Goal: Communication & Community: Ask a question

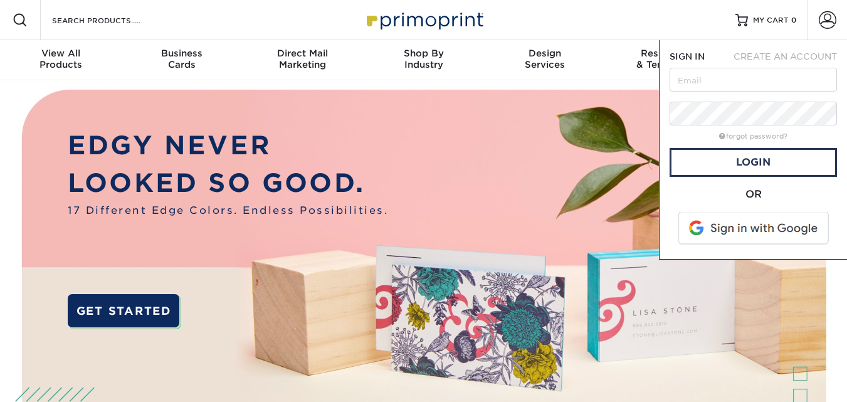
click at [742, 228] on span at bounding box center [755, 228] width 160 height 33
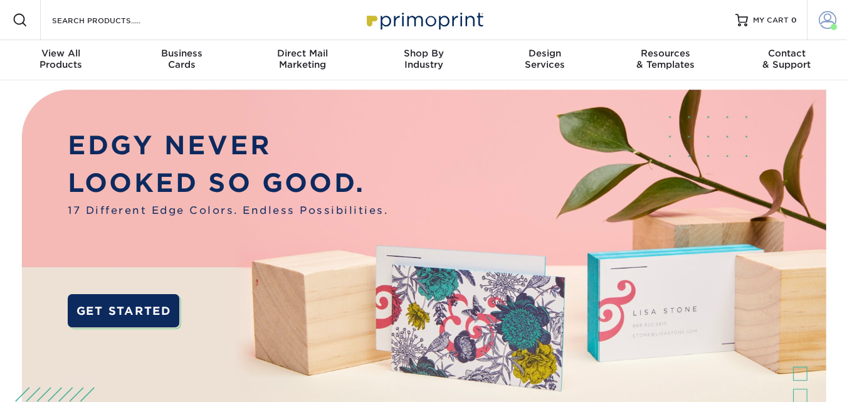
click at [828, 19] on span at bounding box center [828, 20] width 18 height 18
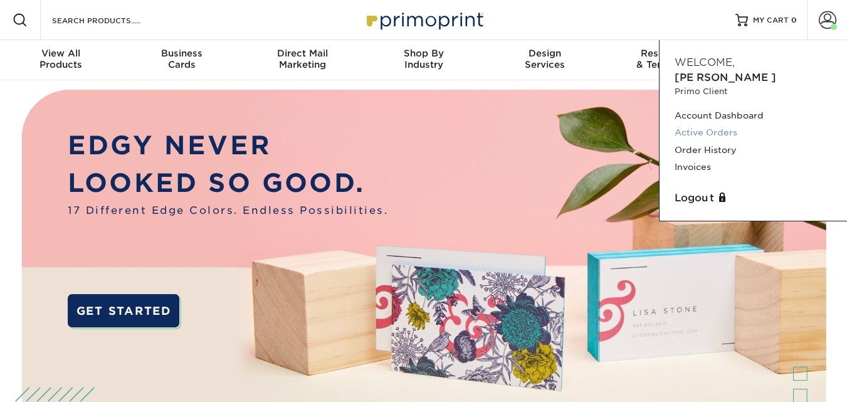
click at [698, 124] on link "Active Orders" at bounding box center [753, 132] width 157 height 17
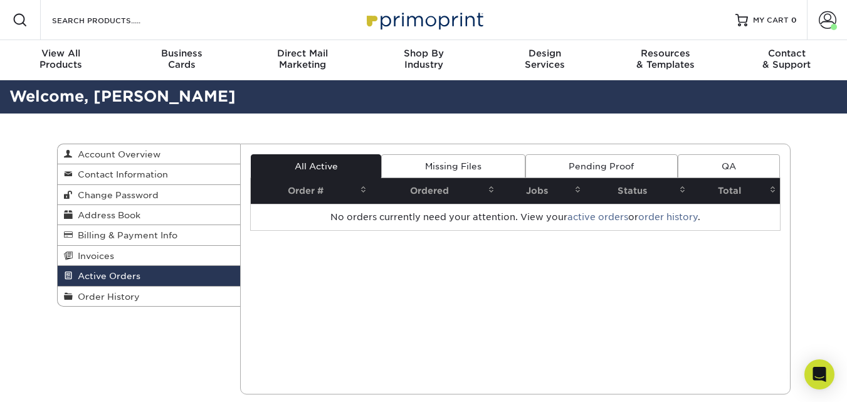
click at [573, 164] on link "Pending Proof" at bounding box center [601, 166] width 152 height 24
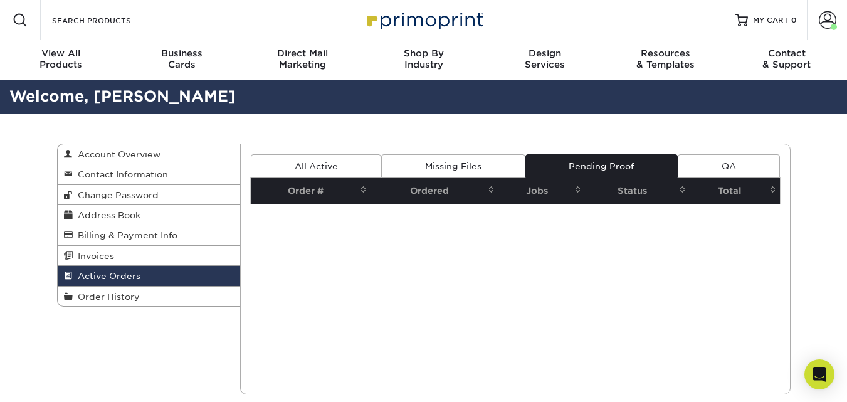
click at [340, 166] on link "All Active" at bounding box center [316, 166] width 130 height 24
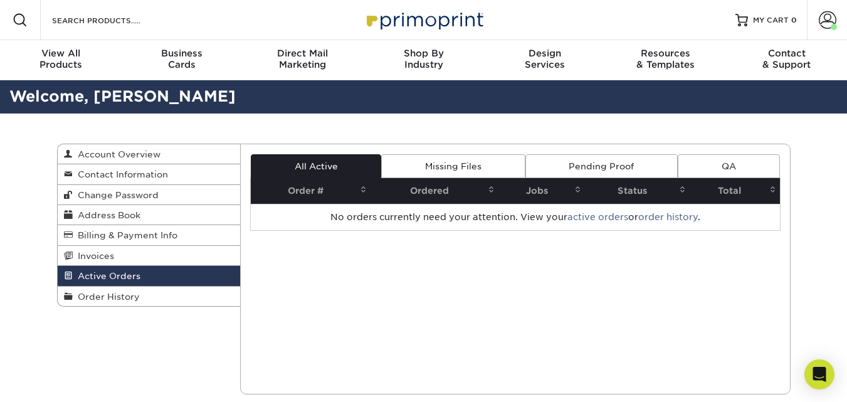
click at [745, 167] on link "QA" at bounding box center [729, 166] width 102 height 24
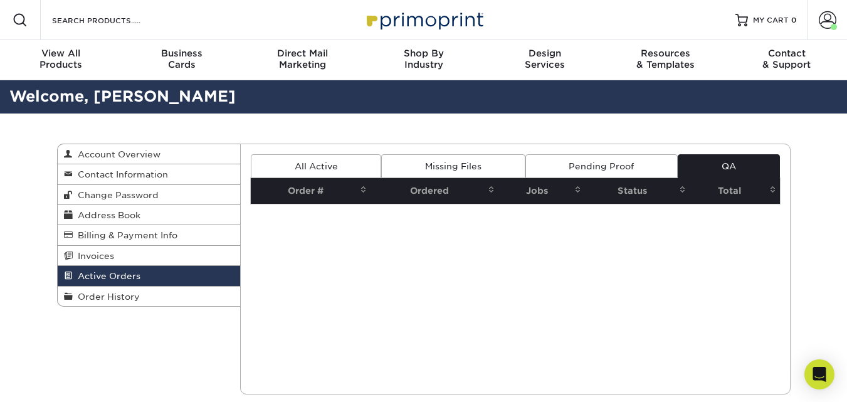
click at [605, 164] on link "Pending Proof" at bounding box center [601, 166] width 152 height 24
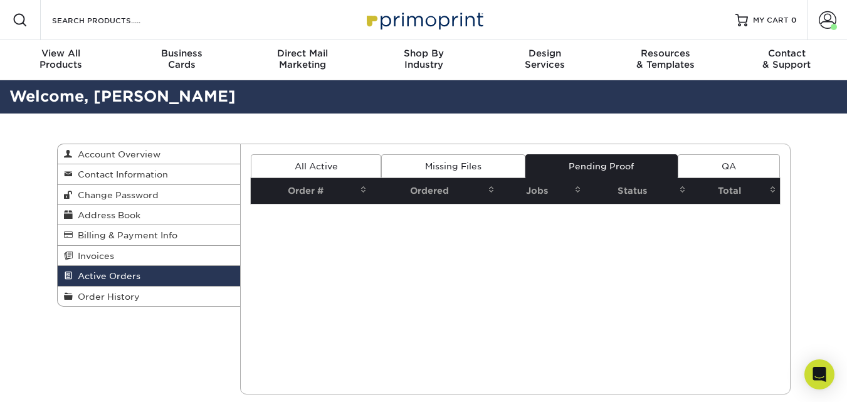
click at [448, 161] on link "Missing Files" at bounding box center [453, 166] width 144 height 24
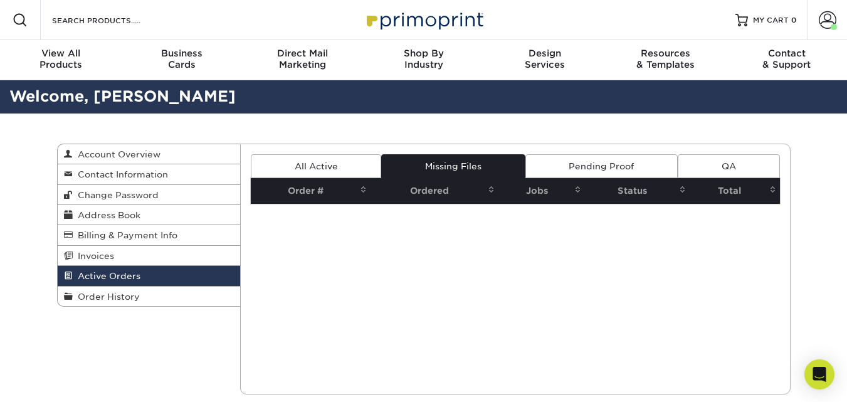
click at [325, 164] on link "All Active" at bounding box center [316, 166] width 130 height 24
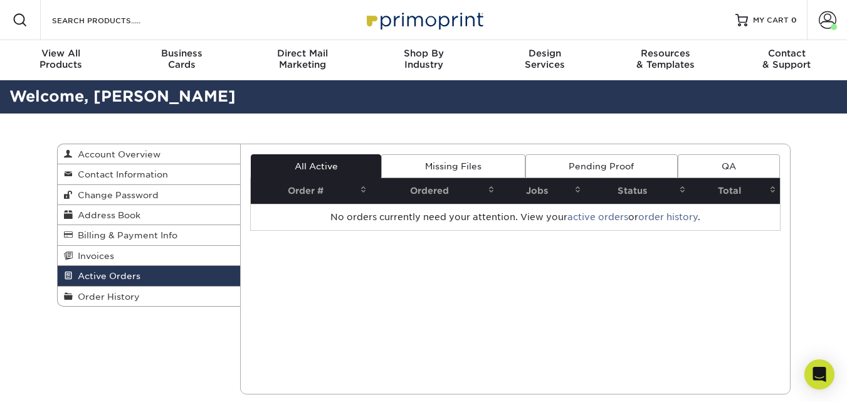
click at [461, 165] on link "Missing Files" at bounding box center [453, 166] width 144 height 24
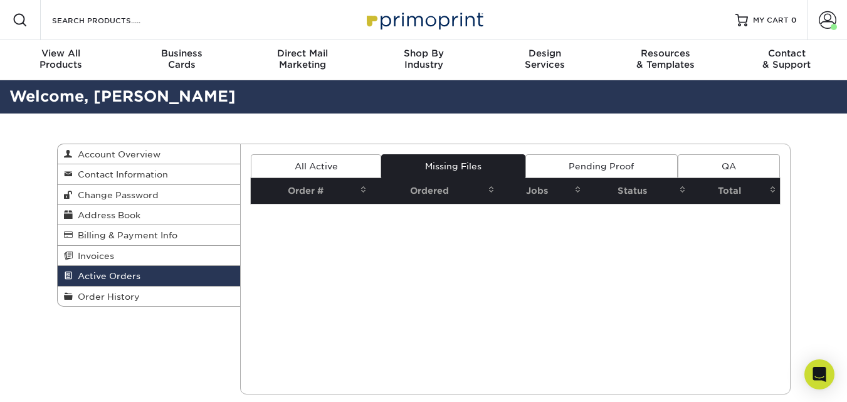
click at [613, 164] on link "Pending Proof" at bounding box center [601, 166] width 152 height 24
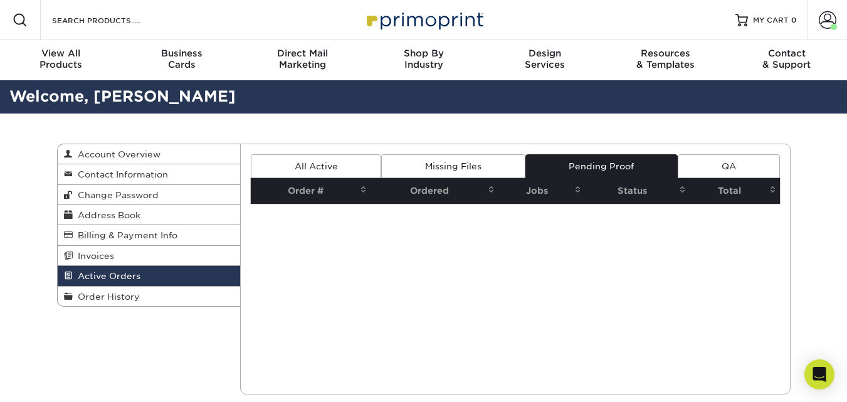
click at [722, 166] on link "QA" at bounding box center [729, 166] width 102 height 24
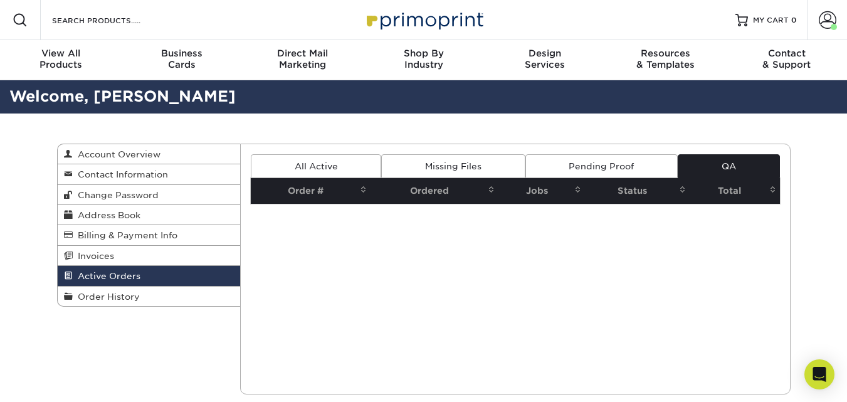
click at [333, 164] on link "All Active" at bounding box center [316, 166] width 130 height 24
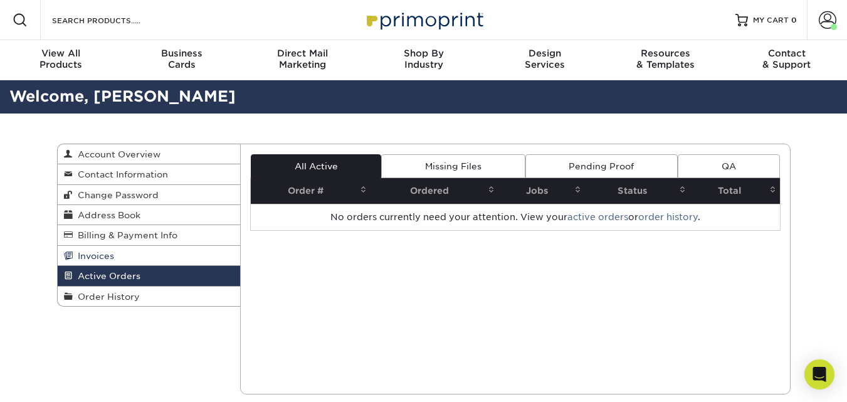
click at [92, 258] on span "Invoices" at bounding box center [93, 256] width 41 height 10
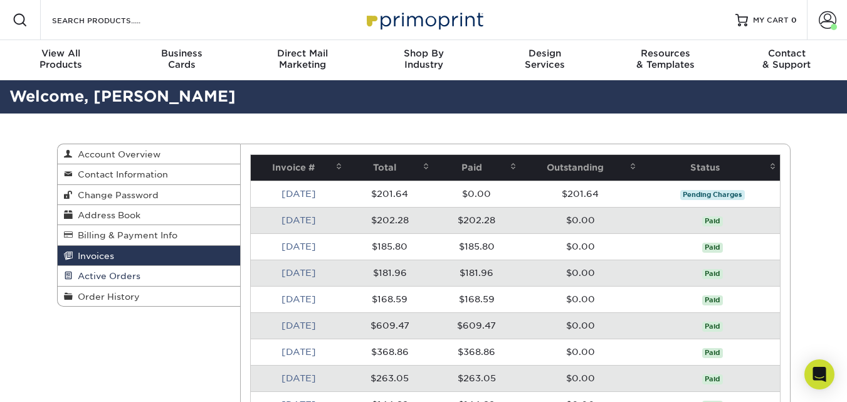
click at [91, 275] on span "Active Orders" at bounding box center [107, 276] width 68 height 10
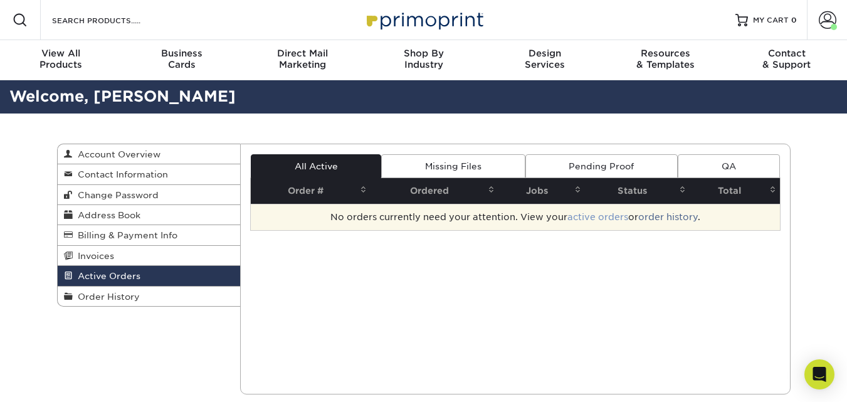
click at [592, 219] on link "active orders" at bounding box center [597, 217] width 61 height 10
click at [584, 216] on link "active orders" at bounding box center [597, 217] width 61 height 10
click at [661, 219] on link "order history" at bounding box center [668, 217] width 60 height 10
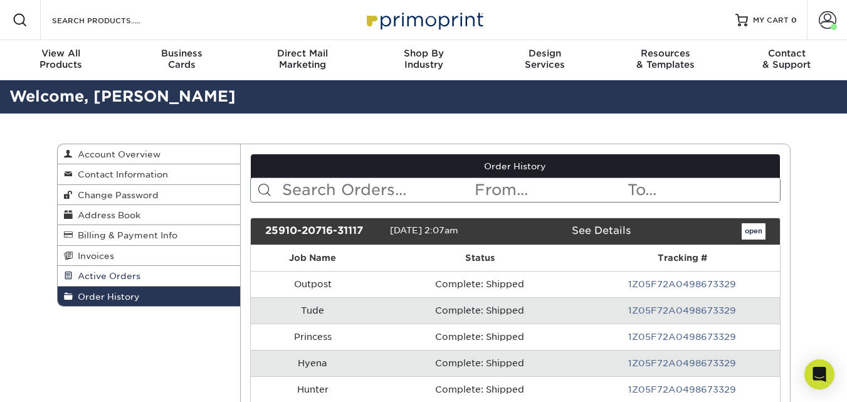
click at [123, 279] on span "Active Orders" at bounding box center [107, 276] width 68 height 10
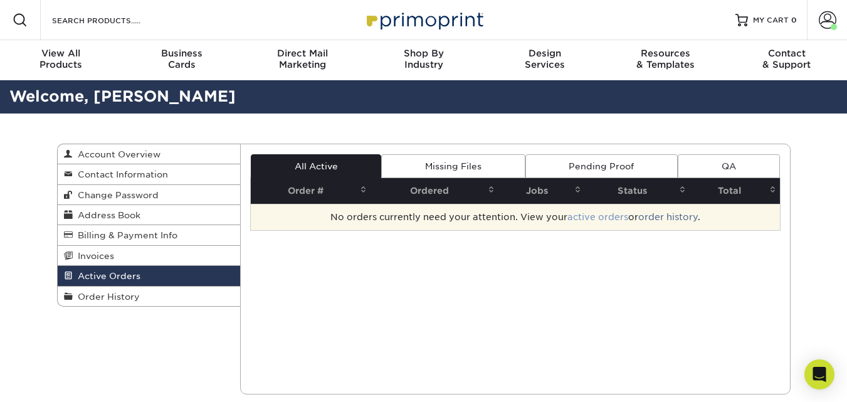
click at [604, 218] on link "active orders" at bounding box center [597, 217] width 61 height 10
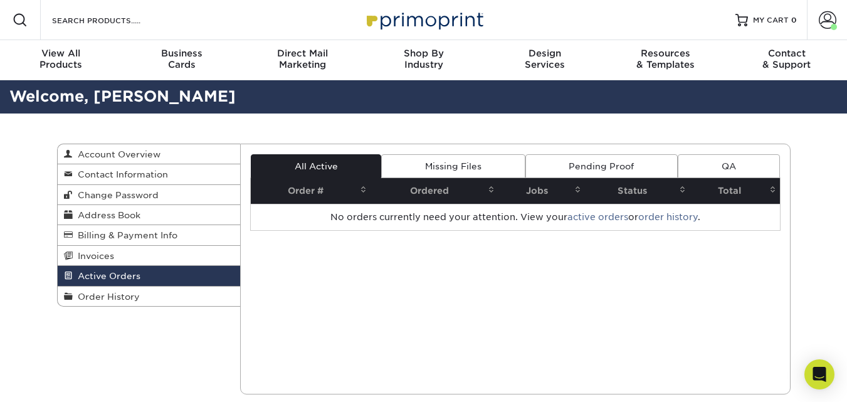
click at [587, 171] on link "Pending Proof" at bounding box center [601, 166] width 152 height 24
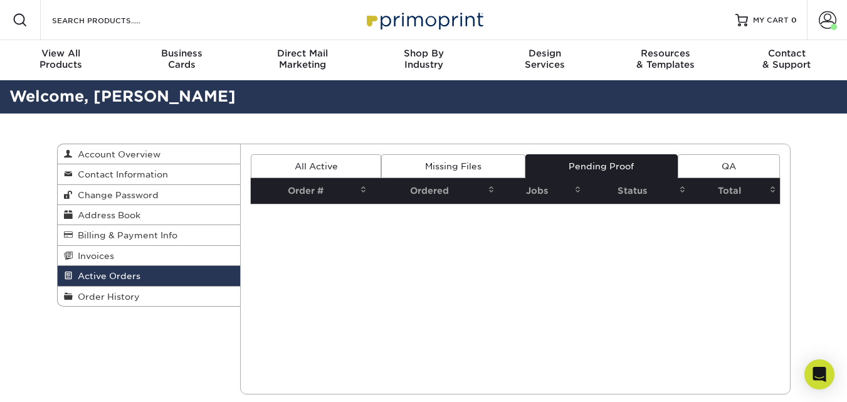
click at [732, 166] on link "QA" at bounding box center [729, 166] width 102 height 24
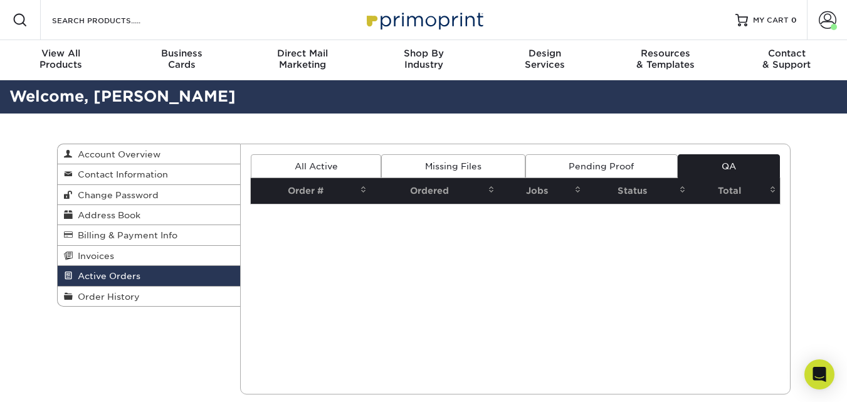
click at [473, 172] on link "Missing Files" at bounding box center [453, 166] width 144 height 24
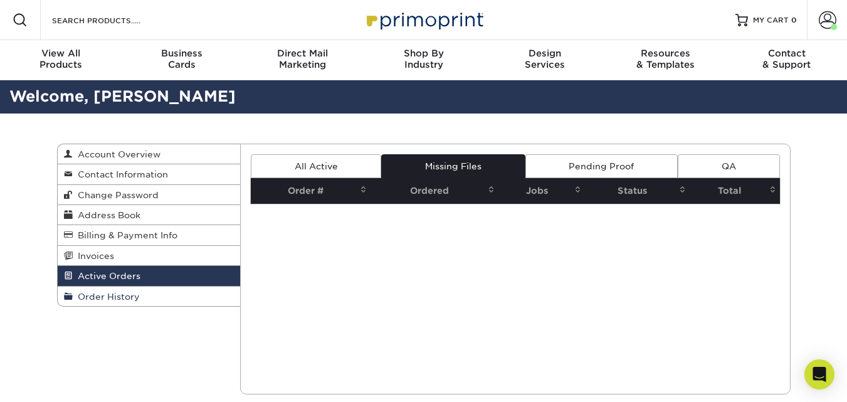
click at [98, 296] on span "Order History" at bounding box center [106, 297] width 67 height 10
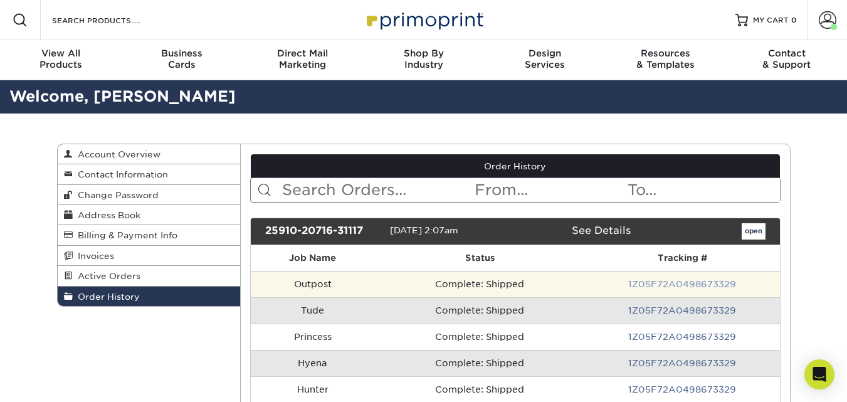
click at [661, 283] on link "1Z05F72A0498673329" at bounding box center [682, 284] width 108 height 10
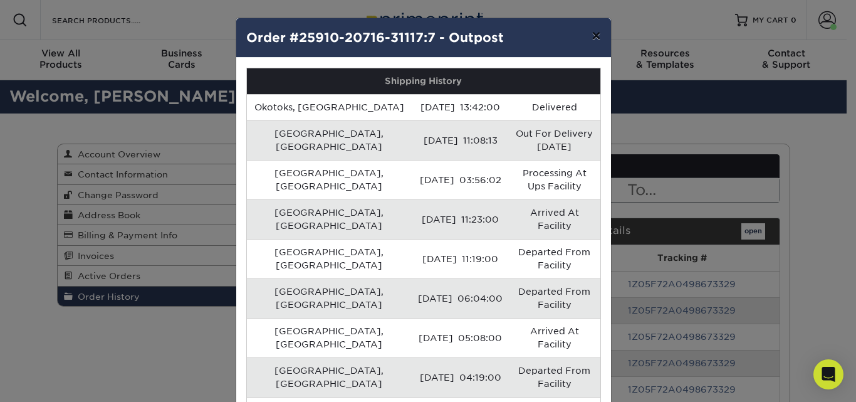
click at [592, 36] on button "×" at bounding box center [596, 35] width 29 height 35
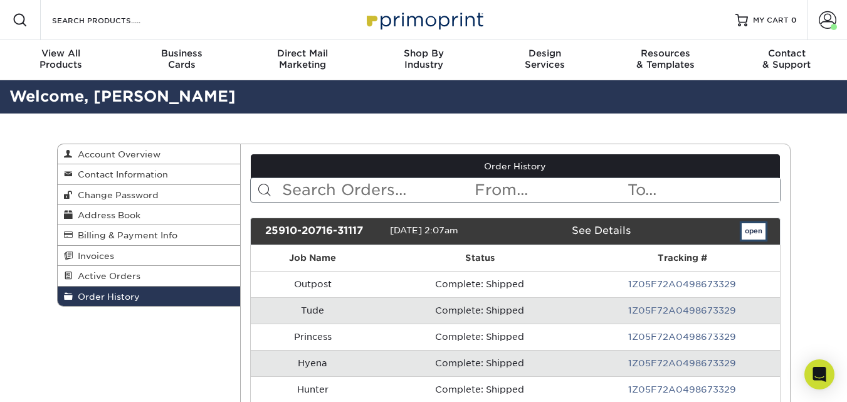
click at [757, 234] on link "open" at bounding box center [754, 231] width 24 height 16
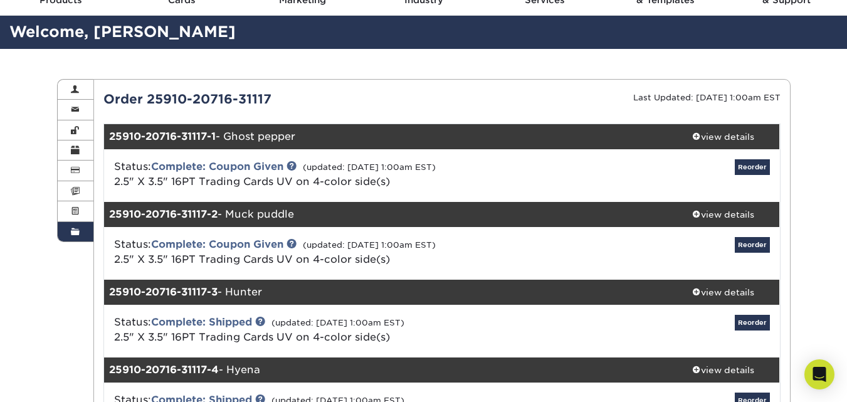
scroll to position [79, 0]
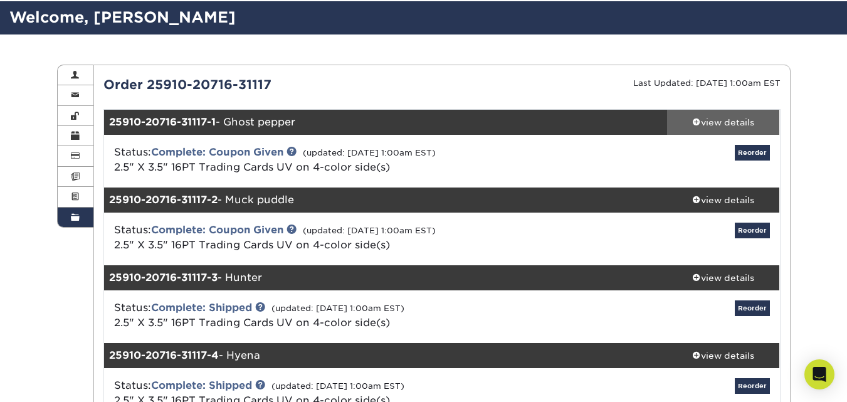
click at [716, 122] on div "view details" at bounding box center [723, 122] width 113 height 13
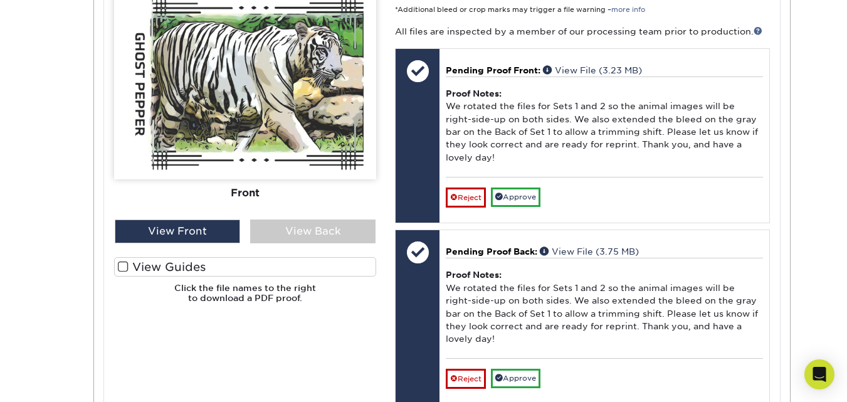
scroll to position [506, 0]
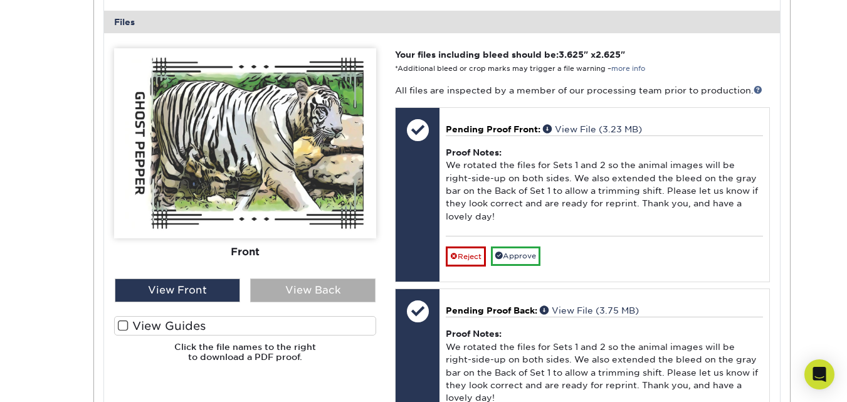
click at [297, 290] on div "View Back" at bounding box center [312, 290] width 125 height 24
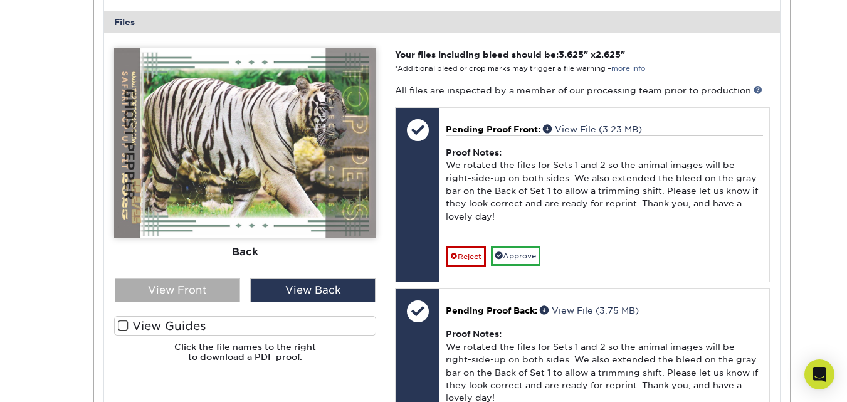
click at [209, 285] on div "View Front" at bounding box center [177, 290] width 125 height 24
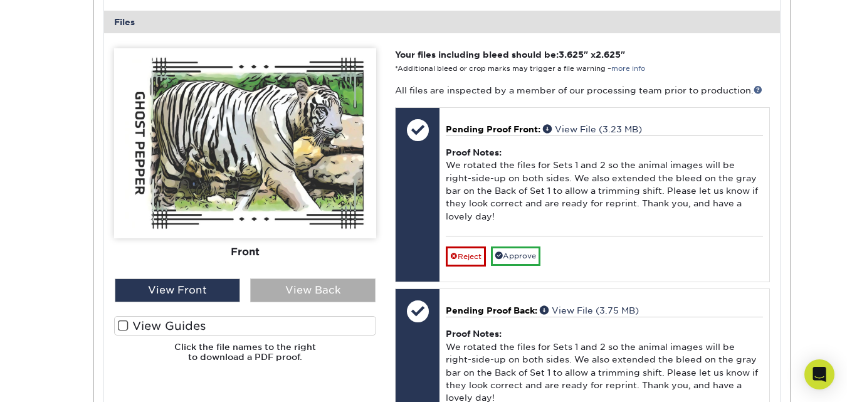
click at [296, 293] on div "View Back" at bounding box center [312, 290] width 125 height 24
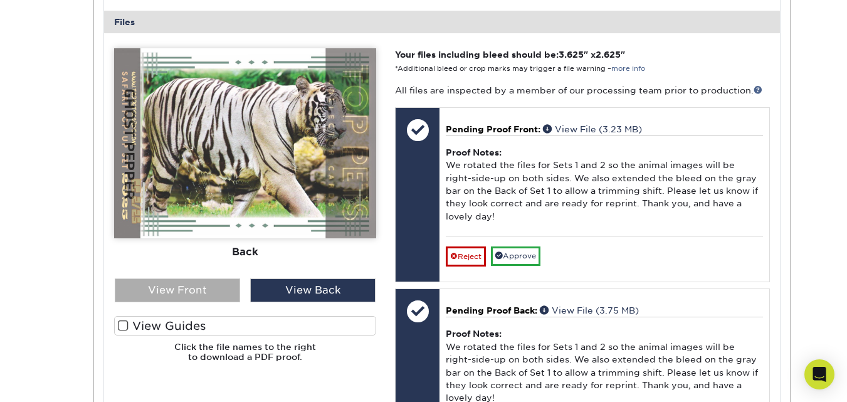
click at [208, 293] on div "View Front" at bounding box center [177, 290] width 125 height 24
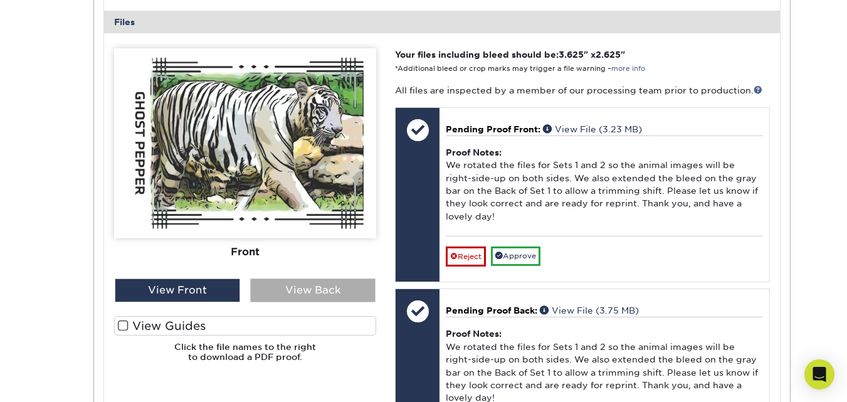
click at [321, 285] on div "View Back" at bounding box center [312, 290] width 125 height 24
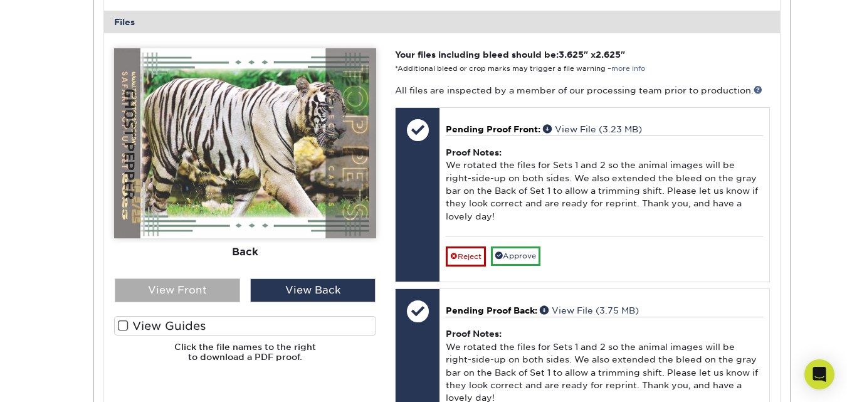
click at [196, 289] on div "View Front" at bounding box center [177, 290] width 125 height 24
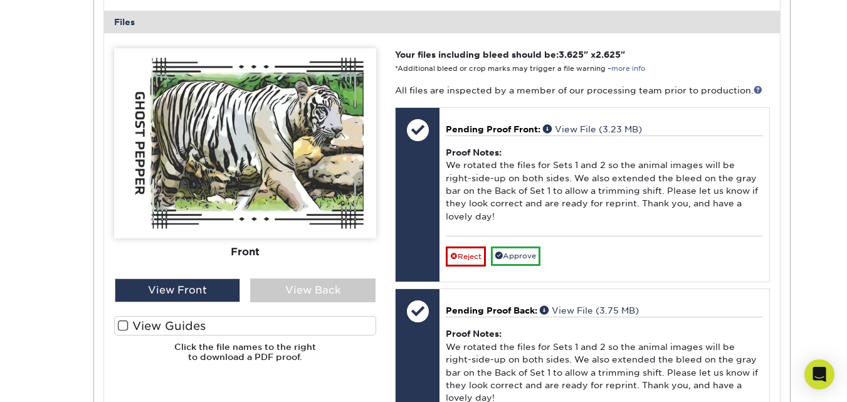
click at [121, 330] on span at bounding box center [123, 326] width 11 height 12
click at [0, 0] on input "View Guides" at bounding box center [0, 0] width 0 height 0
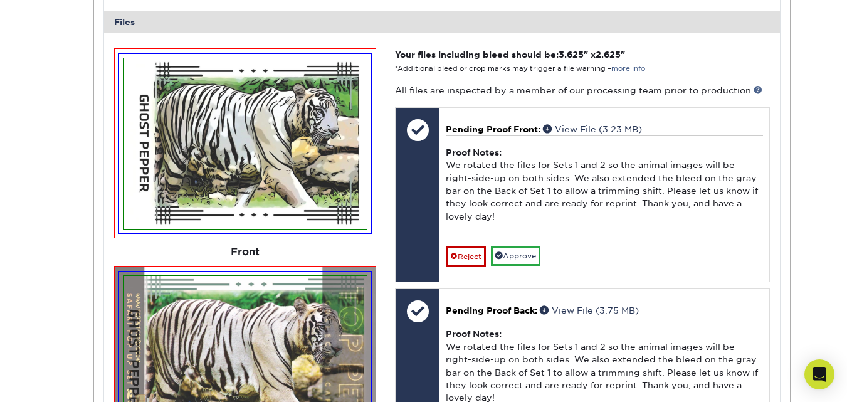
click at [121, 327] on img at bounding box center [245, 361] width 252 height 180
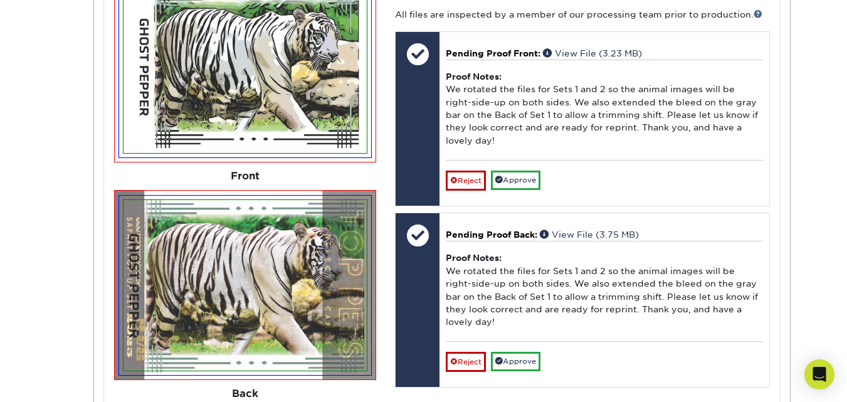
scroll to position [589, 0]
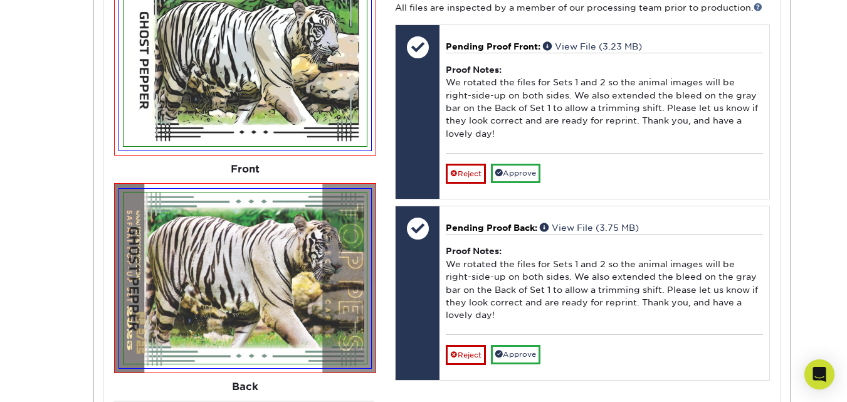
drag, startPoint x: 841, startPoint y: 138, endPoint x: 855, endPoint y: 152, distance: 20.0
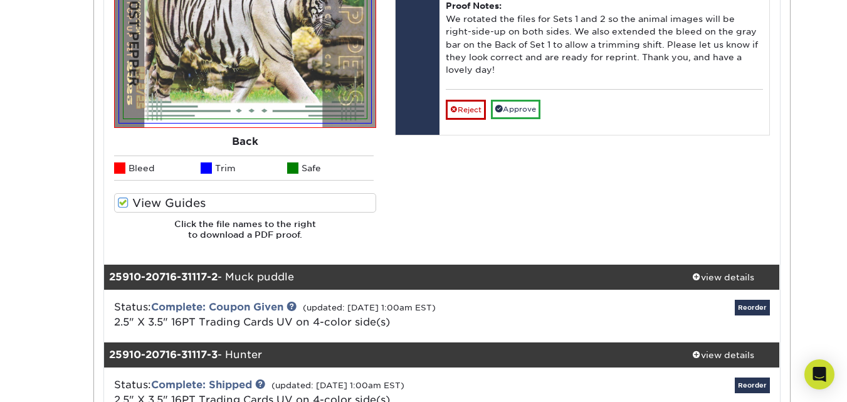
scroll to position [841, 0]
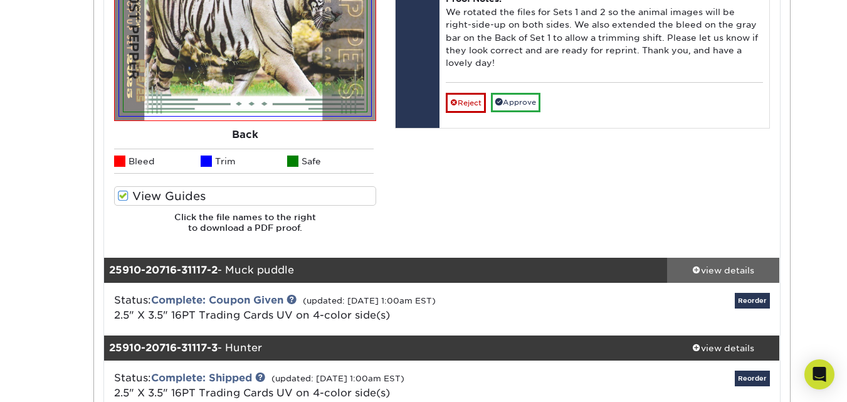
click at [738, 266] on div "view details" at bounding box center [723, 270] width 113 height 13
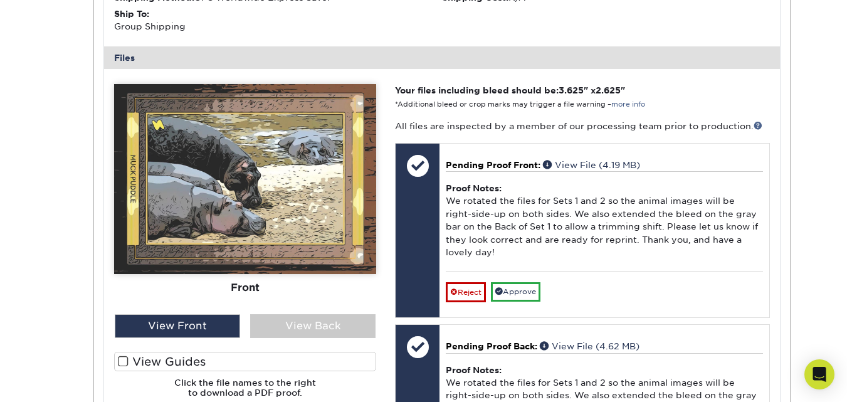
scroll to position [1351, 0]
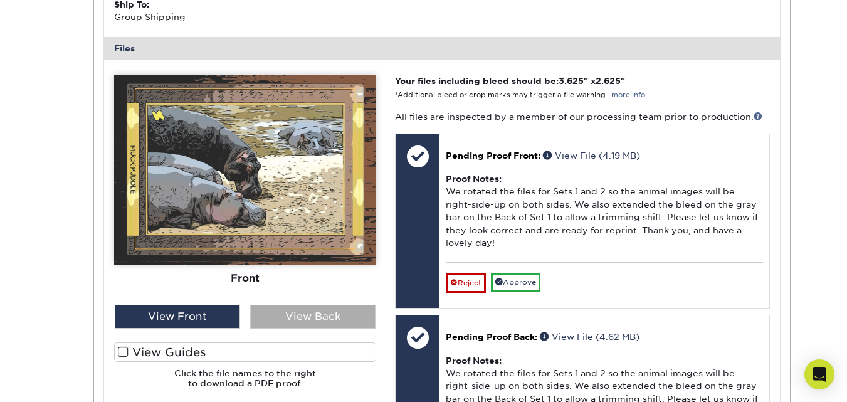
click at [290, 327] on div "View Back" at bounding box center [312, 317] width 125 height 24
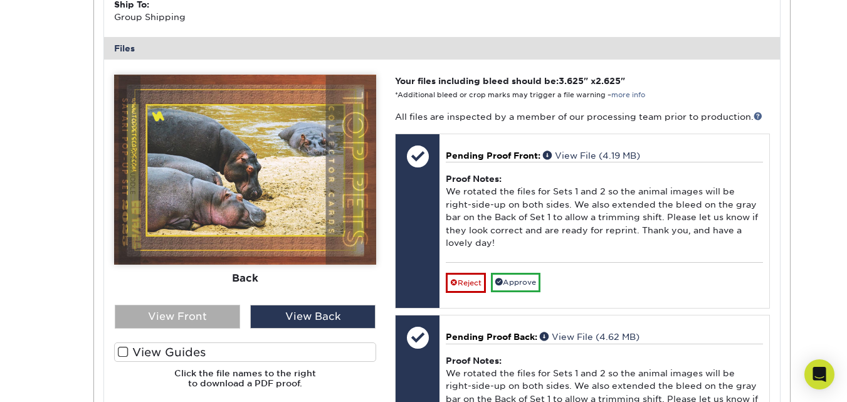
click at [187, 312] on div "View Front" at bounding box center [177, 317] width 125 height 24
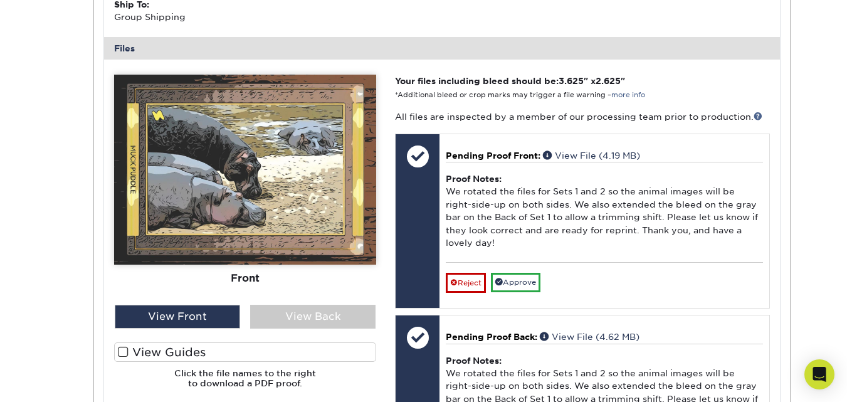
click at [122, 352] on span at bounding box center [123, 352] width 11 height 12
click at [0, 0] on input "View Guides" at bounding box center [0, 0] width 0 height 0
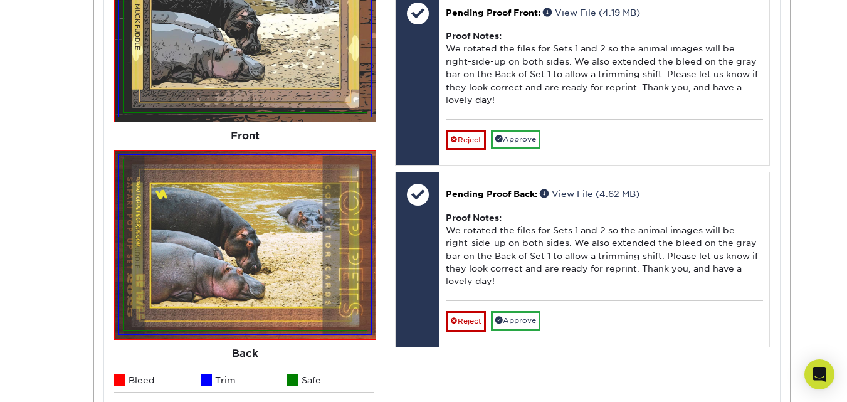
scroll to position [1503, 0]
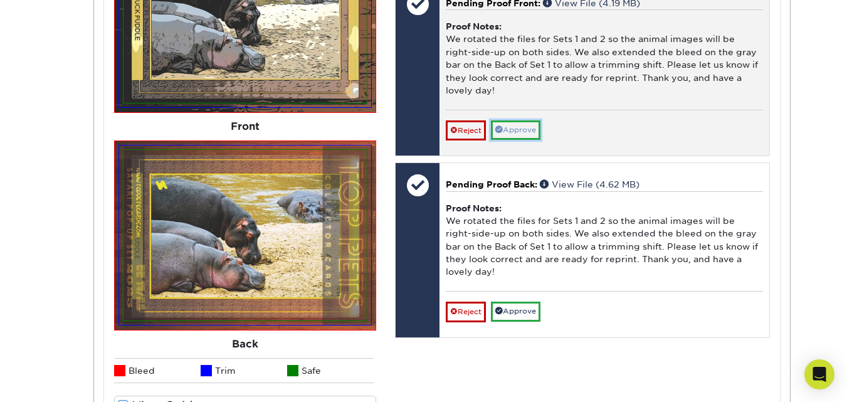
click at [522, 127] on link "Approve" at bounding box center [516, 129] width 50 height 19
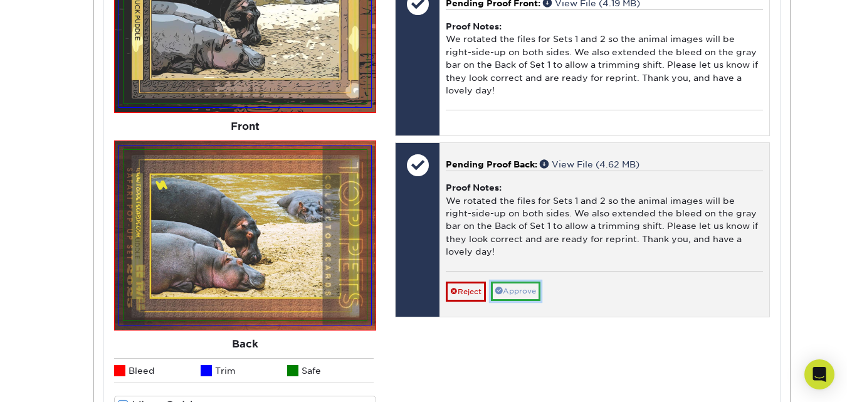
click at [519, 298] on link "Approve" at bounding box center [516, 291] width 50 height 19
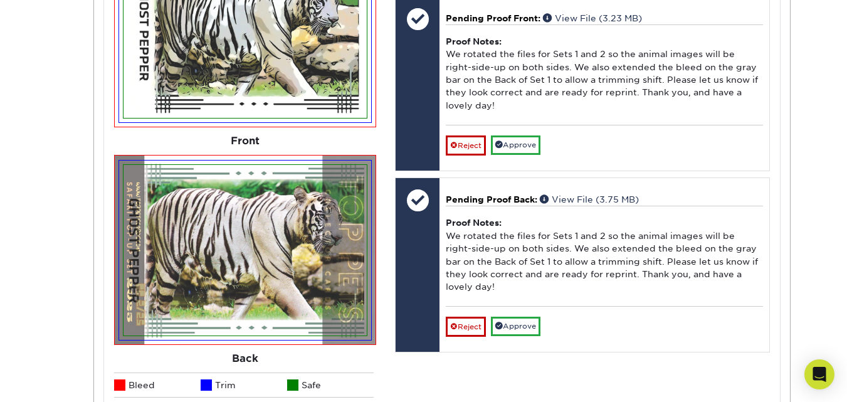
scroll to position [655, 0]
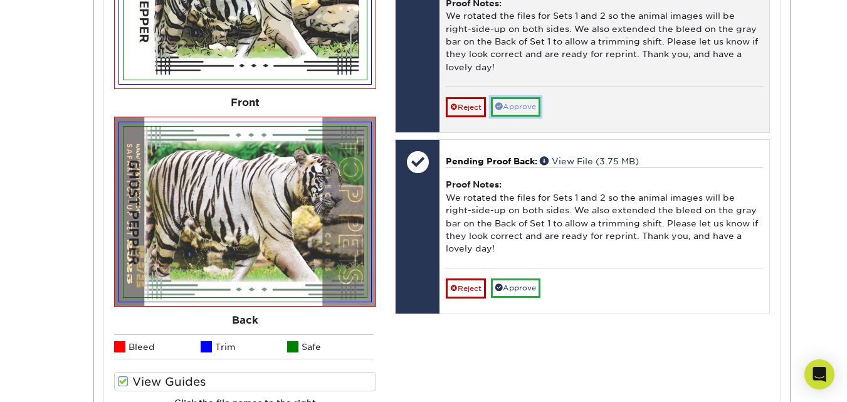
click at [521, 105] on link "Approve" at bounding box center [516, 106] width 50 height 19
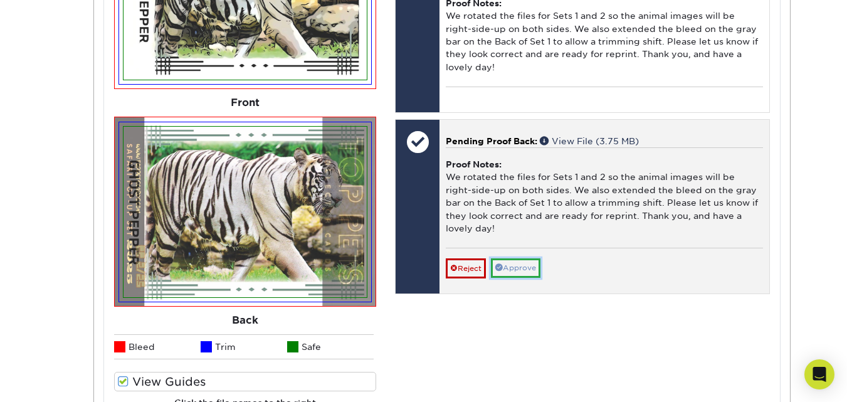
click at [529, 271] on link "Approve" at bounding box center [516, 267] width 50 height 19
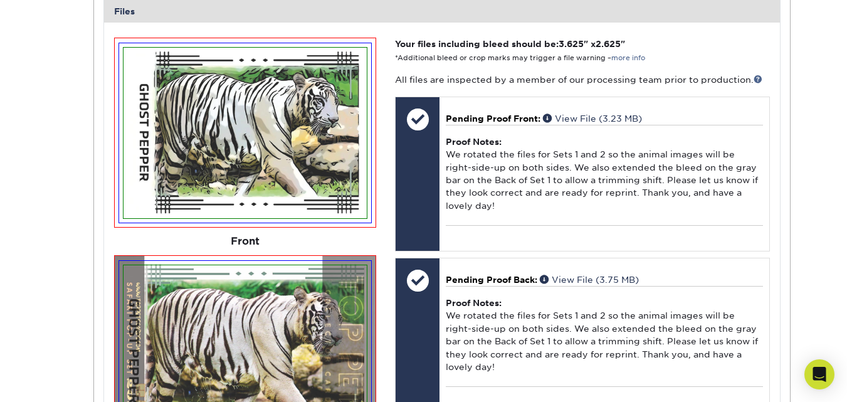
scroll to position [584, 0]
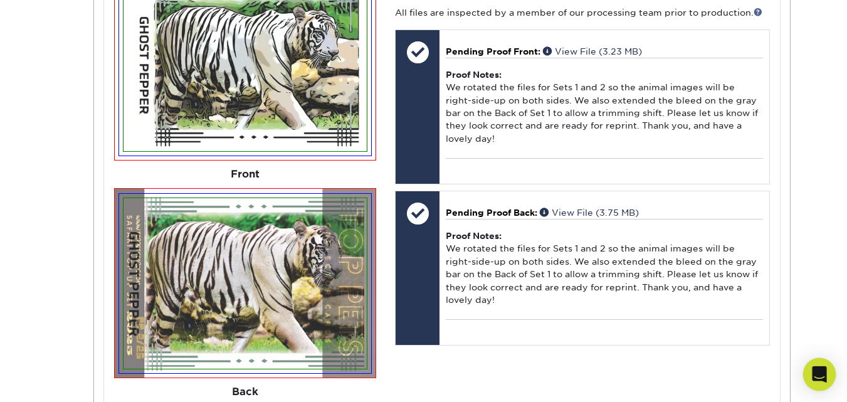
click at [818, 377] on icon "Open Intercom Messenger" at bounding box center [819, 374] width 16 height 16
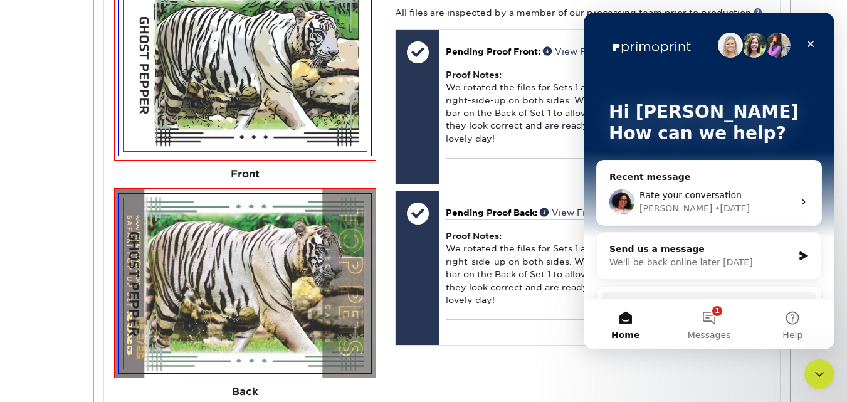
scroll to position [0, 0]
click at [717, 330] on span "Messages" at bounding box center [709, 334] width 43 height 9
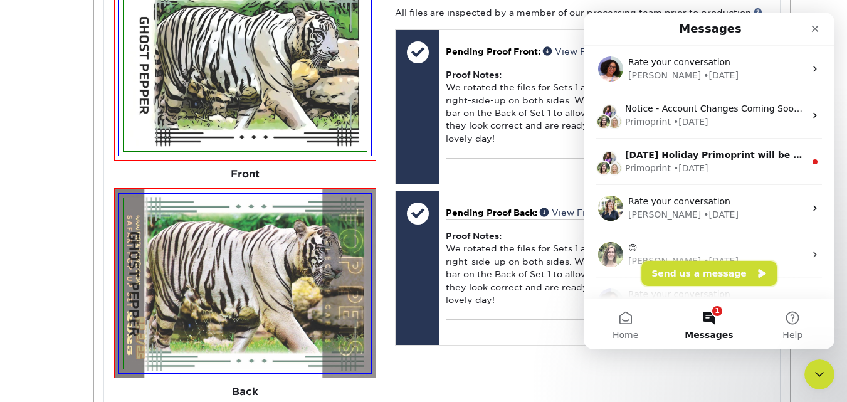
click at [737, 274] on button "Send us a message" at bounding box center [708, 273] width 135 height 25
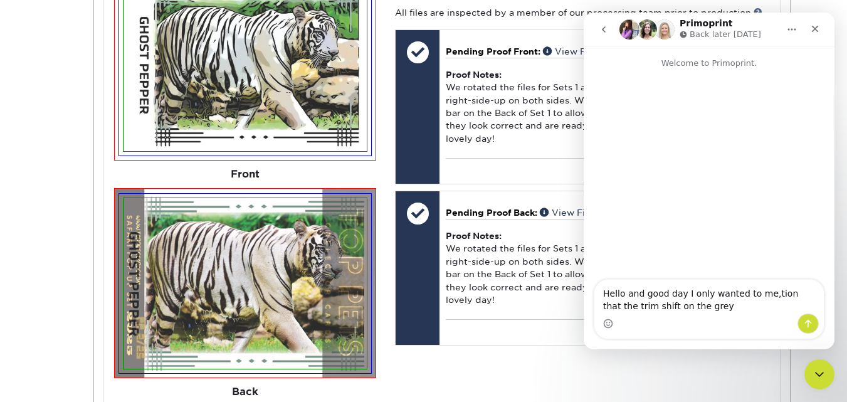
click at [761, 290] on textarea "Hello and good day I only wanted to me,tion that the trim shift on the grey" at bounding box center [708, 297] width 229 height 34
click at [687, 308] on textarea "Hello and good day I only wanted to mention that the trim shift on the grey" at bounding box center [708, 297] width 229 height 34
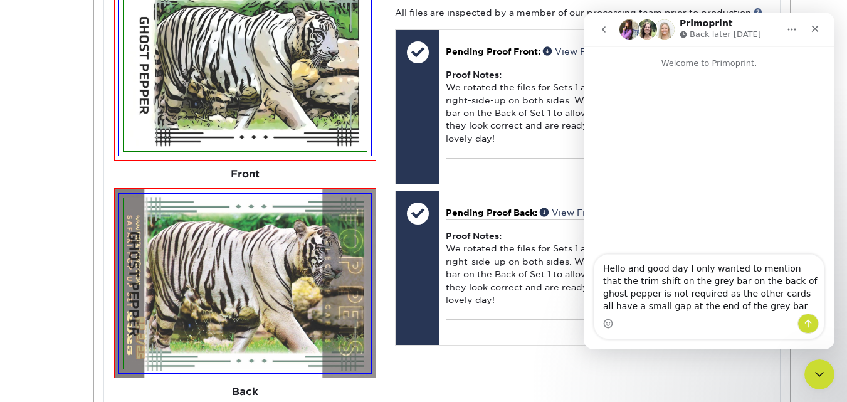
click at [793, 293] on textarea "Hello and good day I only wanted to mention that the trim shift on the grey bar…" at bounding box center [708, 284] width 229 height 59
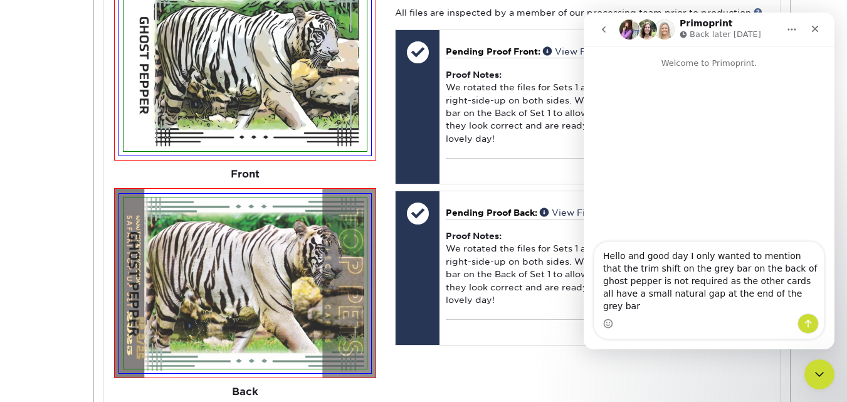
click at [755, 307] on textarea "Hello and good day I only wanted to mention that the trim shift on the grey bar…" at bounding box center [708, 277] width 229 height 71
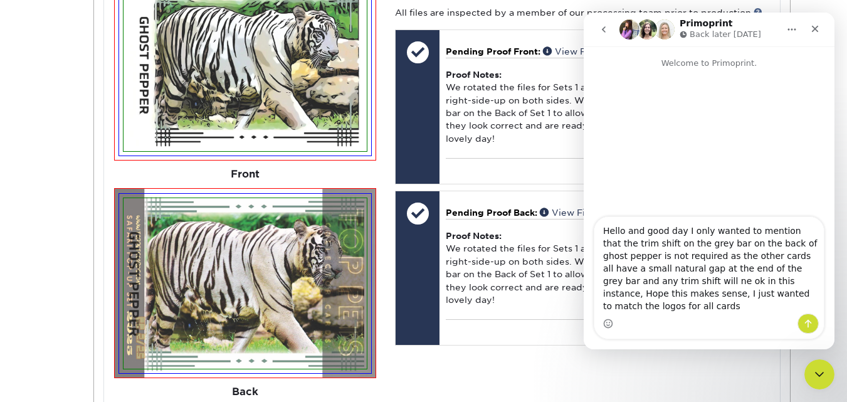
click at [665, 256] on textarea "Hello and good day I only wanted to mention that the trim shift on the grey bar…" at bounding box center [708, 265] width 229 height 97
click at [770, 304] on textarea "Hello and good day I only wanted to mention that the trim shift on the grey bar…" at bounding box center [708, 265] width 229 height 97
click at [724, 304] on textarea "Hello and good day I only wanted to mention that the trim shift on the grey bar…" at bounding box center [708, 265] width 229 height 97
click at [791, 307] on textarea "Hello and good day I only wanted to mention that the trim shift on the grey bar…" at bounding box center [708, 265] width 229 height 97
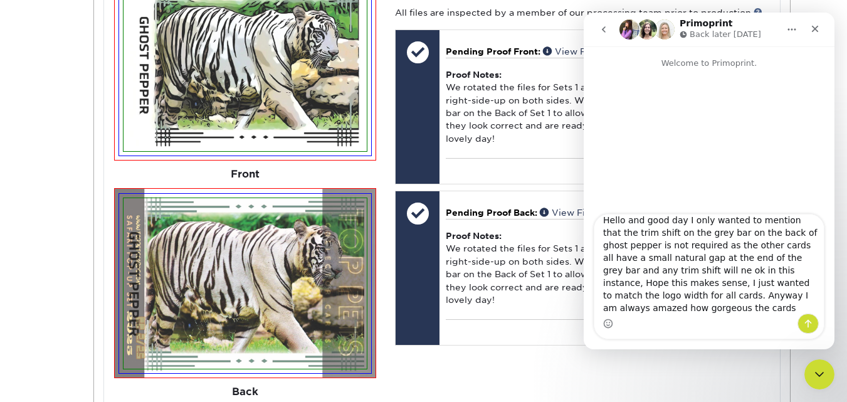
click at [658, 268] on textarea "Hello and good day I only wanted to mention that the trim shift on the grey bar…" at bounding box center [708, 263] width 229 height 99
click at [637, 270] on textarea "Hello and good day I only wanted to mention that the trim shift on the grey bar…" at bounding box center [708, 263] width 229 height 99
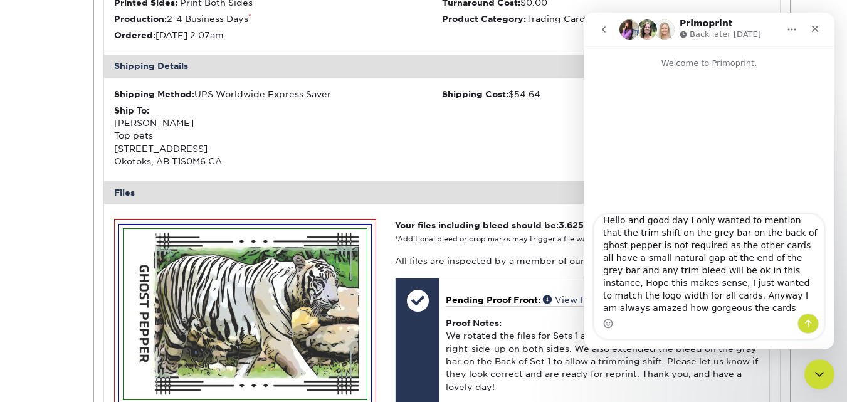
scroll to position [321, 0]
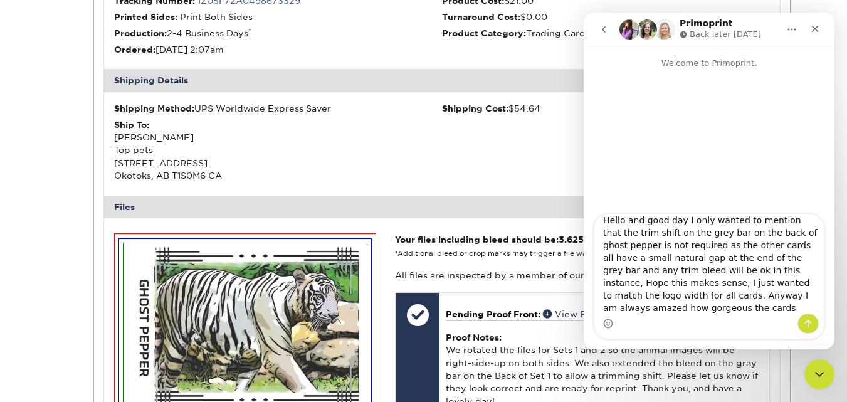
click at [656, 270] on textarea "Hello and good day I only wanted to mention that the trim shift on the grey bar…" at bounding box center [708, 263] width 229 height 99
click at [757, 284] on textarea "Hello and good day I only wanted to mention that the trim shift on the grey bar…" at bounding box center [708, 263] width 229 height 99
type textarea "Hello and good day I only wanted to mention that the trim shift on the grey bar…"
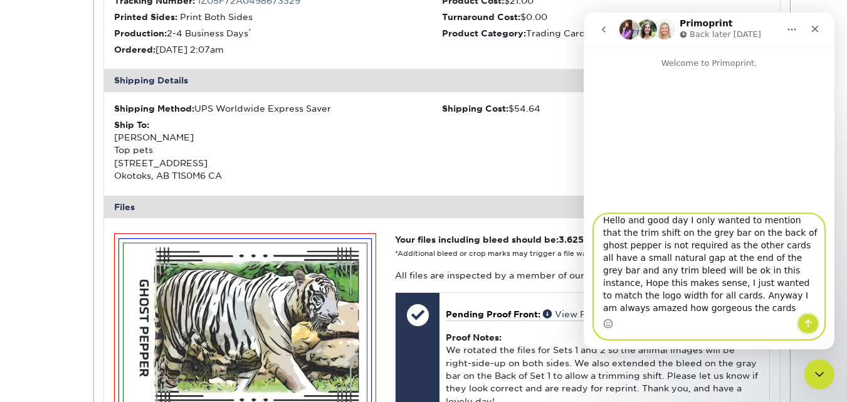
click at [808, 320] on icon "Send a message…" at bounding box center [808, 324] width 7 height 8
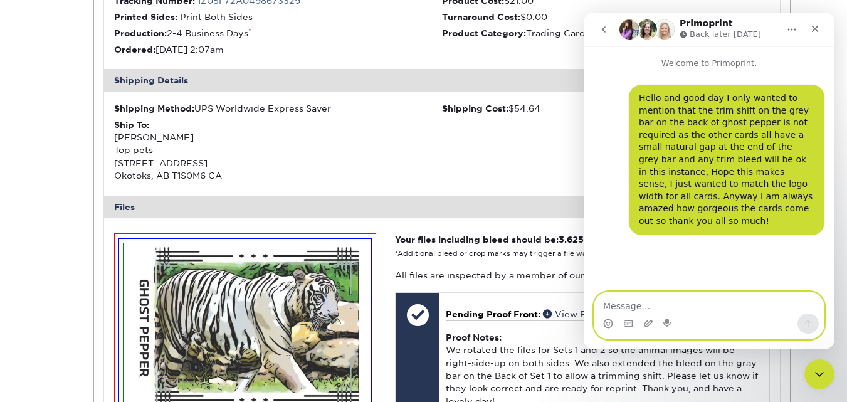
scroll to position [0, 0]
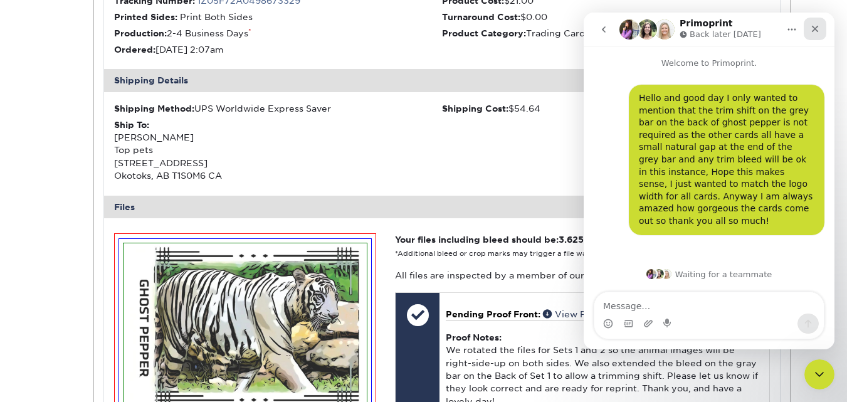
click at [816, 30] on icon "Close" at bounding box center [815, 29] width 7 height 7
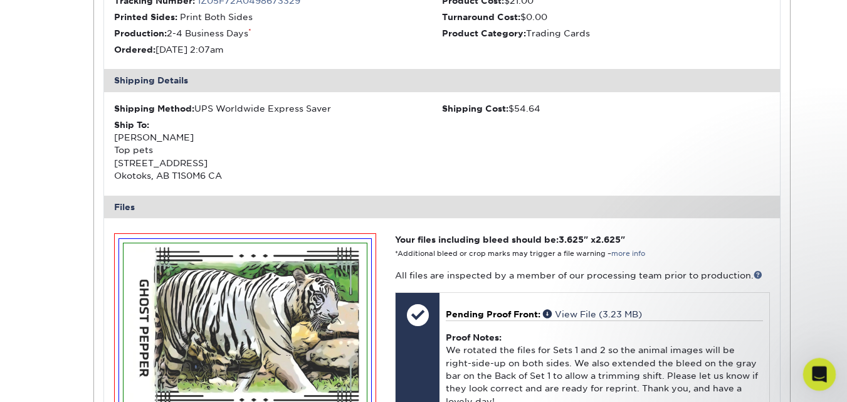
drag, startPoint x: 817, startPoint y: 370, endPoint x: 1572, endPoint y: 666, distance: 811.0
click at [817, 370] on icon "Open Intercom Messenger" at bounding box center [818, 372] width 21 height 21
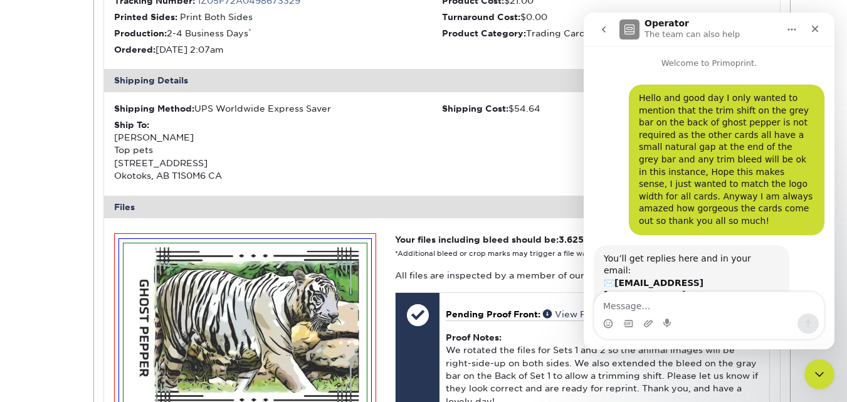
scroll to position [37, 0]
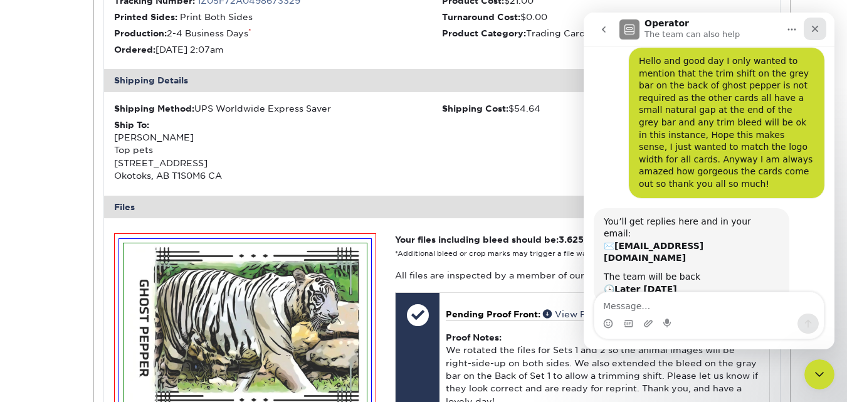
click at [815, 28] on icon "Close" at bounding box center [815, 29] width 7 height 7
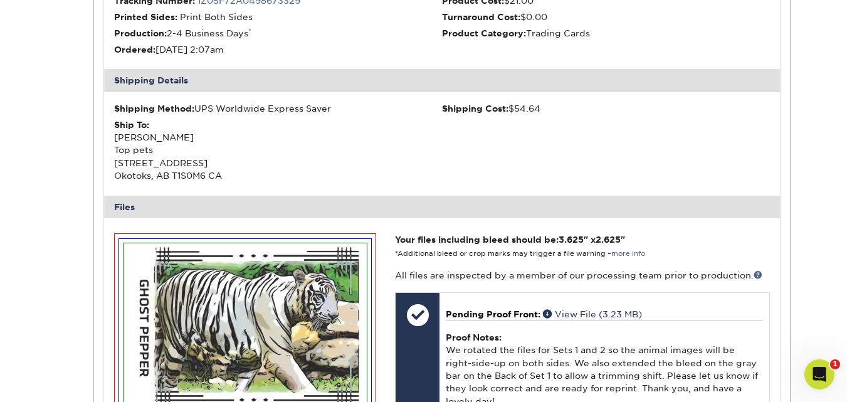
scroll to position [0, 0]
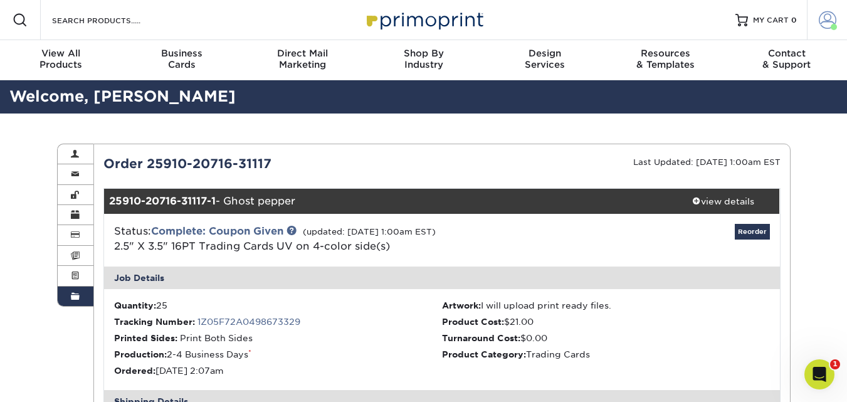
click at [829, 19] on span at bounding box center [828, 20] width 18 height 18
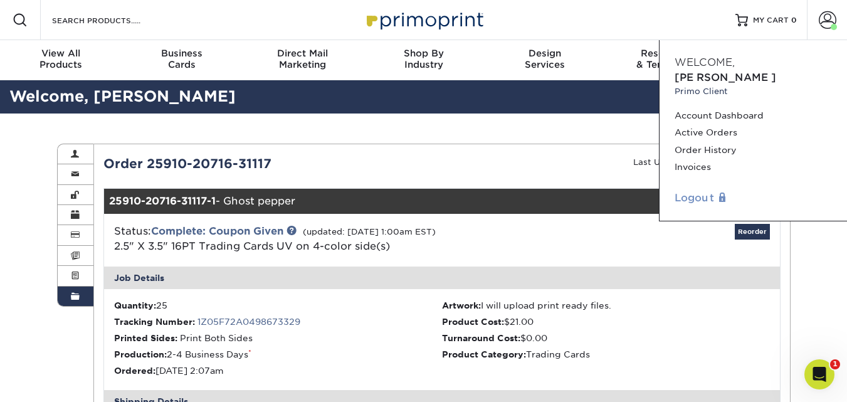
click at [703, 191] on link "Logout" at bounding box center [753, 198] width 157 height 15
